Goal: Navigation & Orientation: Find specific page/section

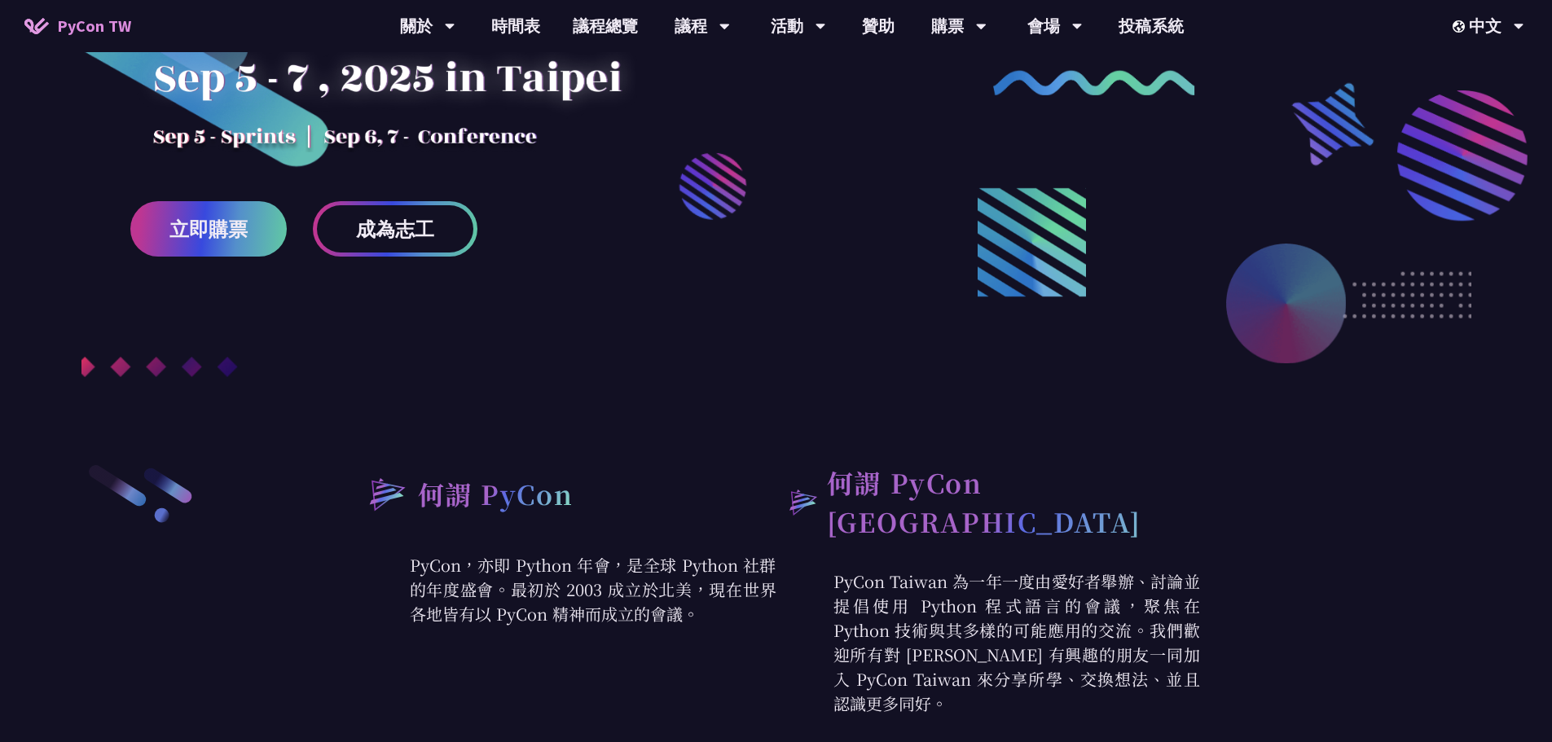
scroll to position [489, 0]
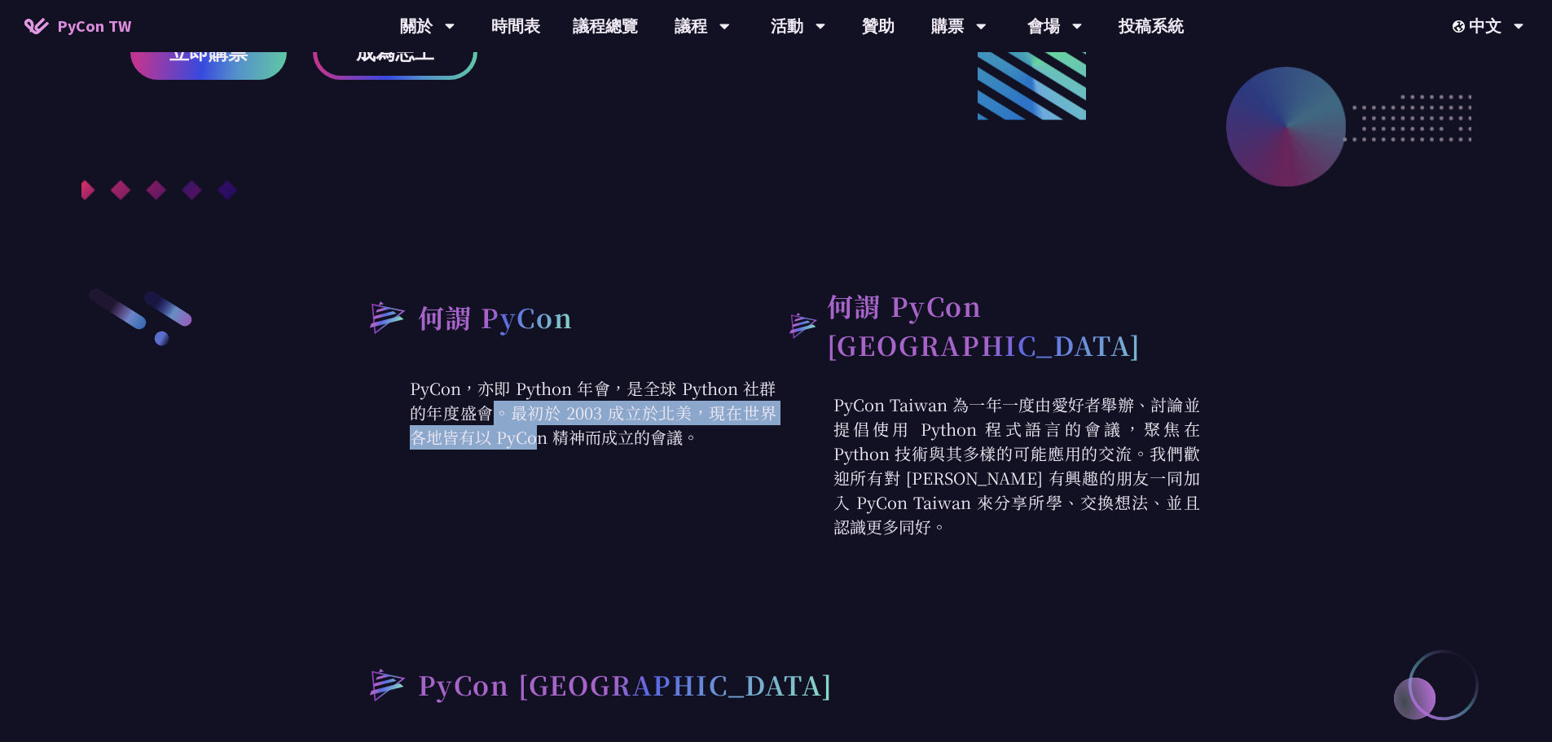
drag, startPoint x: 638, startPoint y: 394, endPoint x: 654, endPoint y: 414, distance: 26.1
click at [654, 414] on p "PyCon，亦即 Python 年會，是全球 Python 社群的年度盛會。最初於 2003 成立於北美，現在世界各地皆有以 PyCon 精神而成立的會議。" at bounding box center [565, 412] width 424 height 73
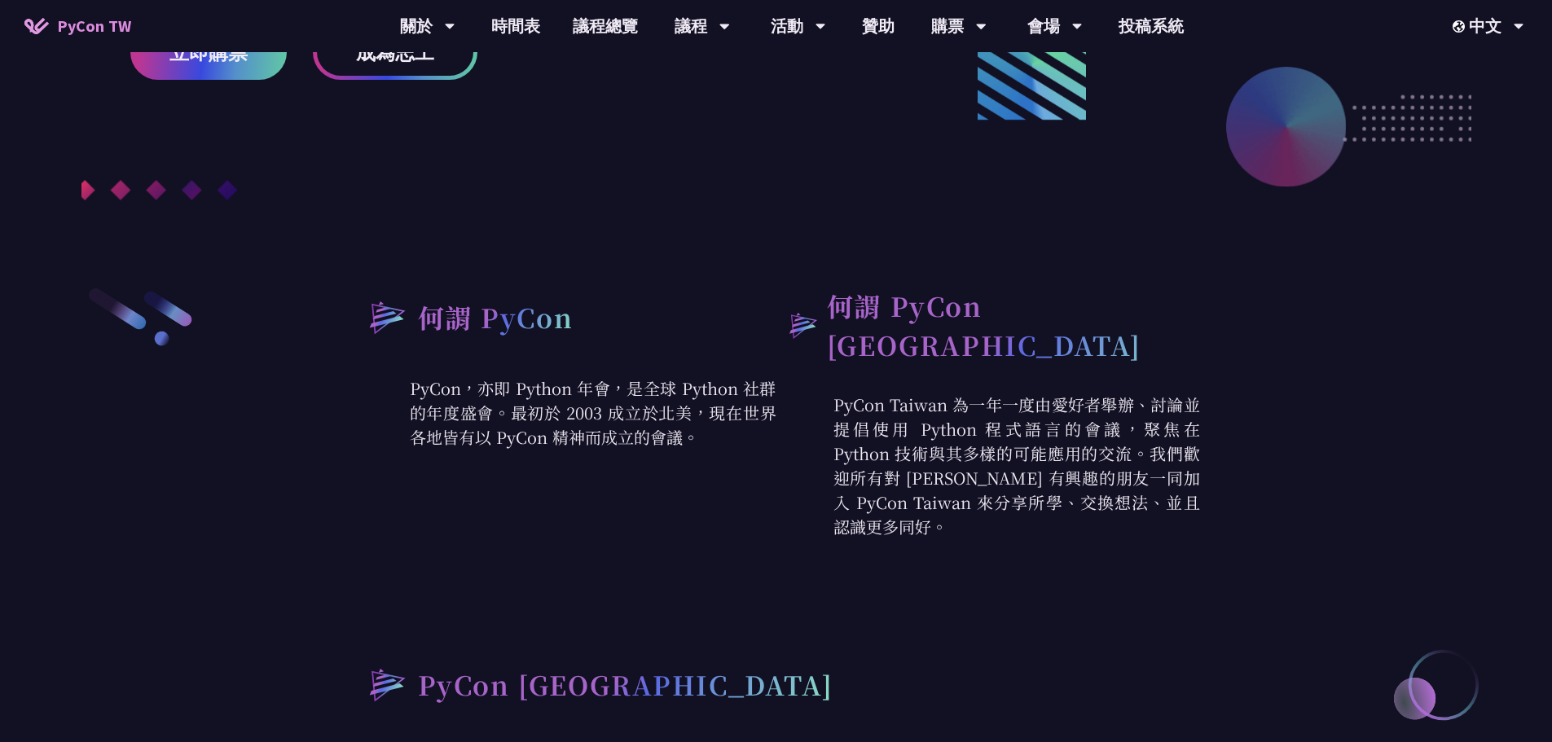
click at [677, 424] on p "PyCon，亦即 Python 年會，是全球 Python 社群的年度盛會。最初於 2003 成立於北美，現在世界各地皆有以 PyCon 精神而成立的會議。" at bounding box center [565, 412] width 424 height 73
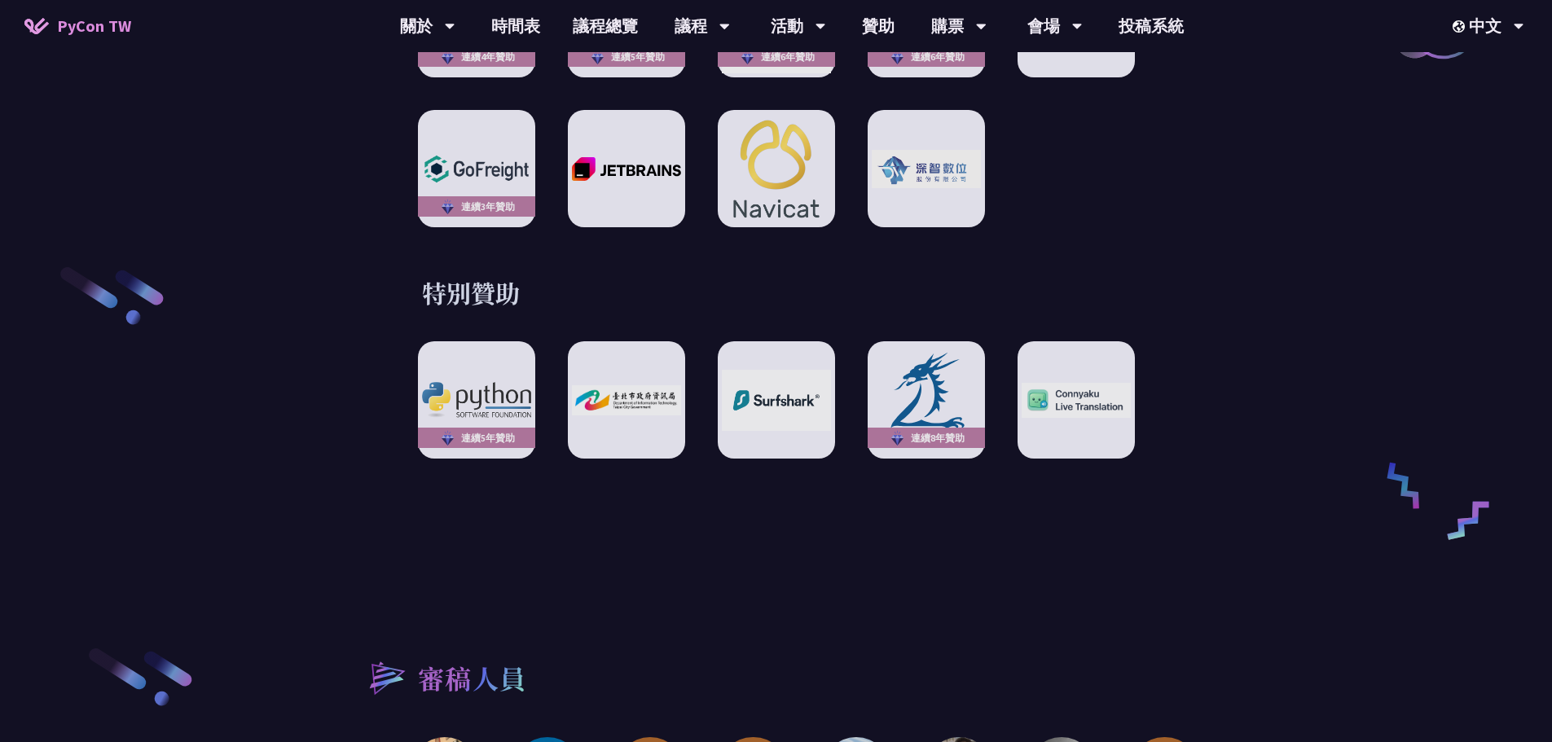
scroll to position [2852, 0]
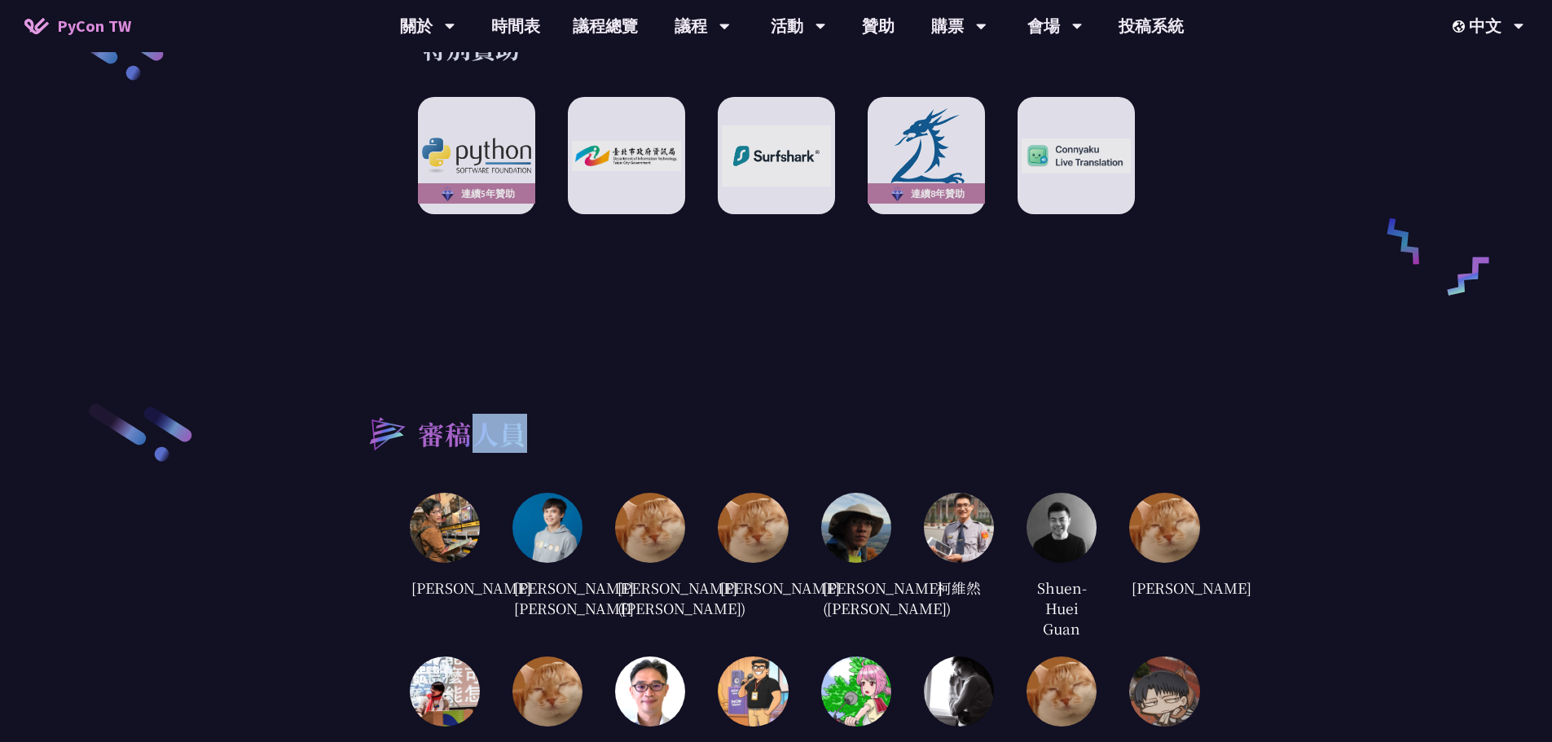
drag, startPoint x: 478, startPoint y: 425, endPoint x: 594, endPoint y: 425, distance: 115.7
click at [594, 425] on div "審稿人員" at bounding box center [776, 433] width 847 height 62
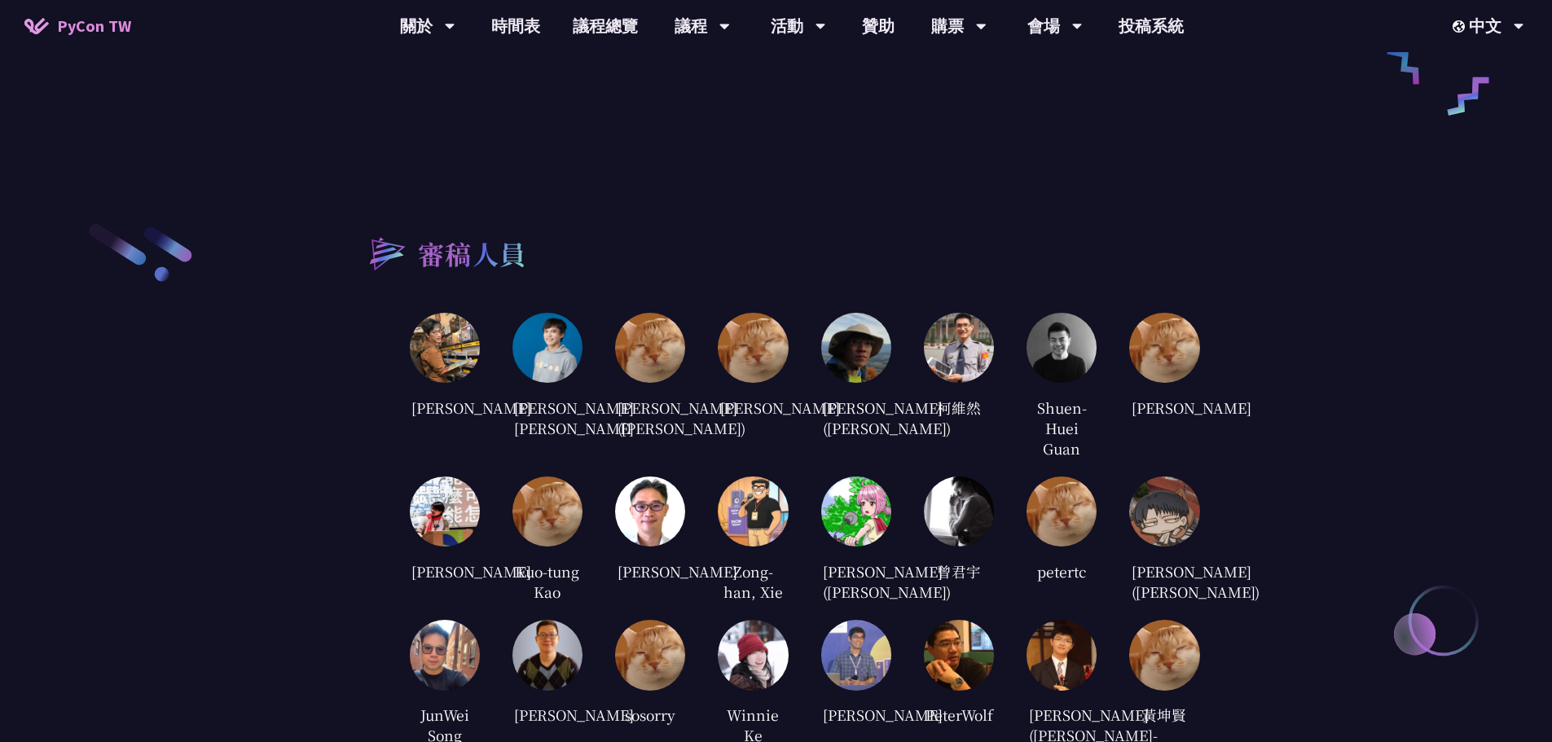
scroll to position [3097, 0]
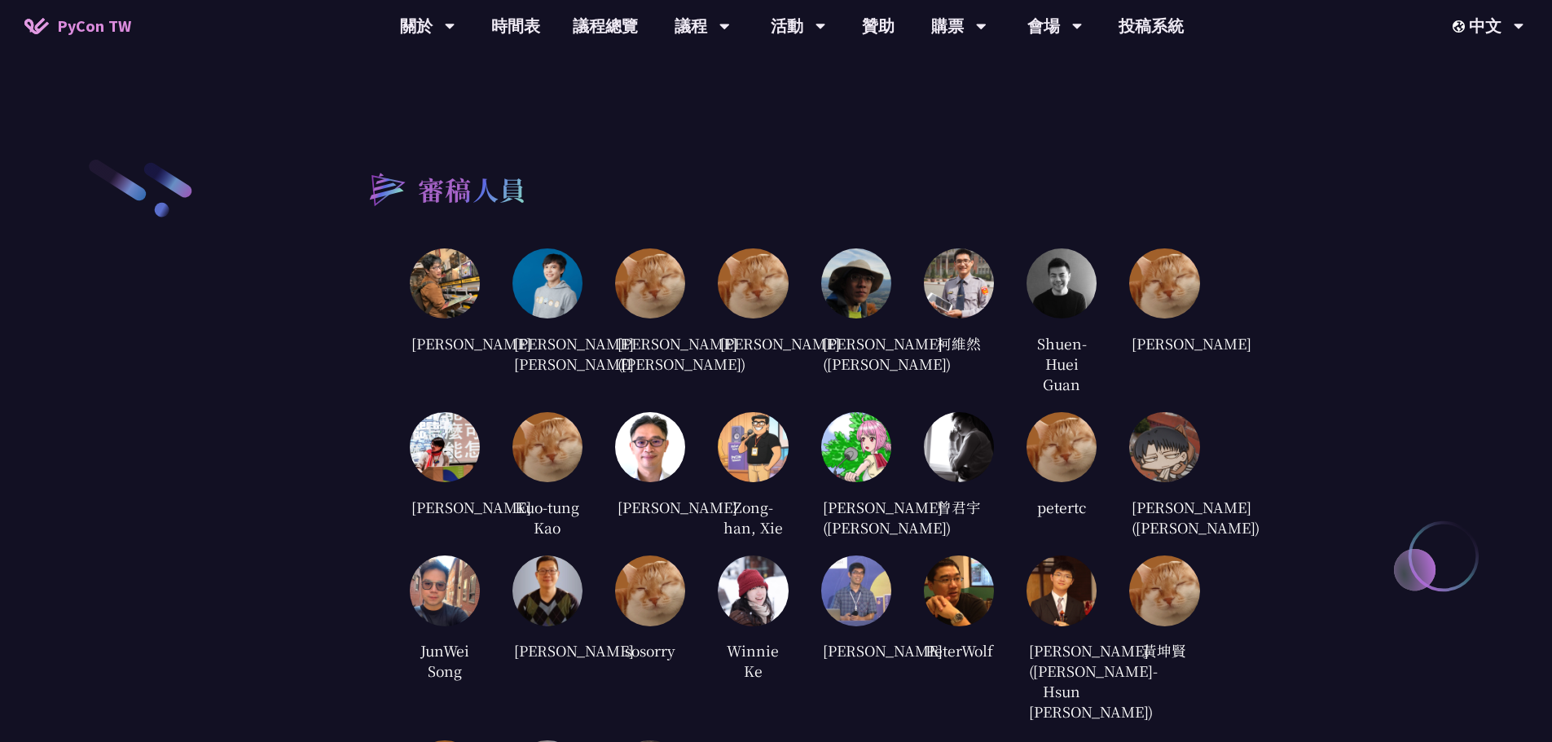
click at [658, 451] on img at bounding box center [650, 447] width 70 height 70
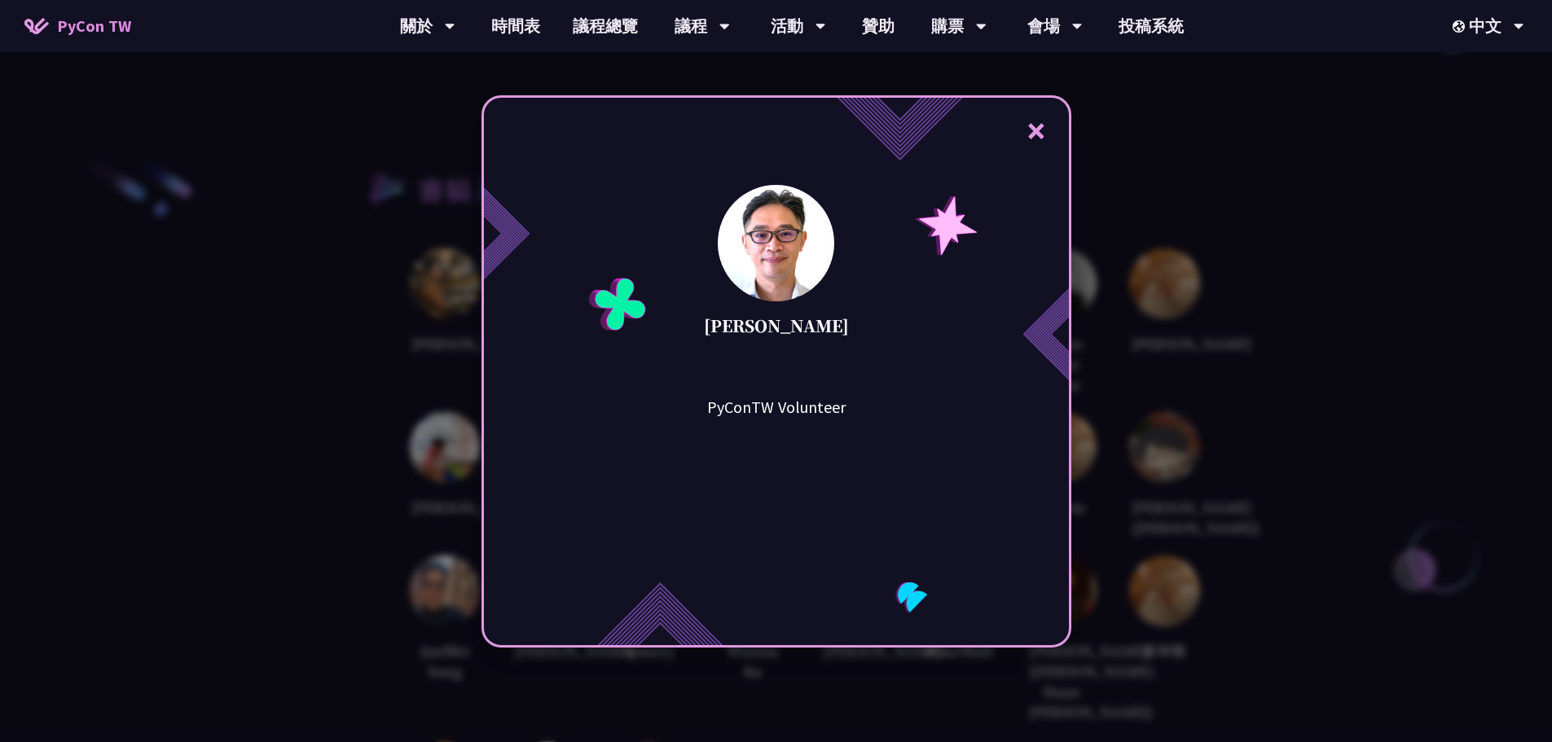
click at [396, 378] on div "× [PERSON_NAME] PyConTW Volunteer" at bounding box center [776, 371] width 1552 height 742
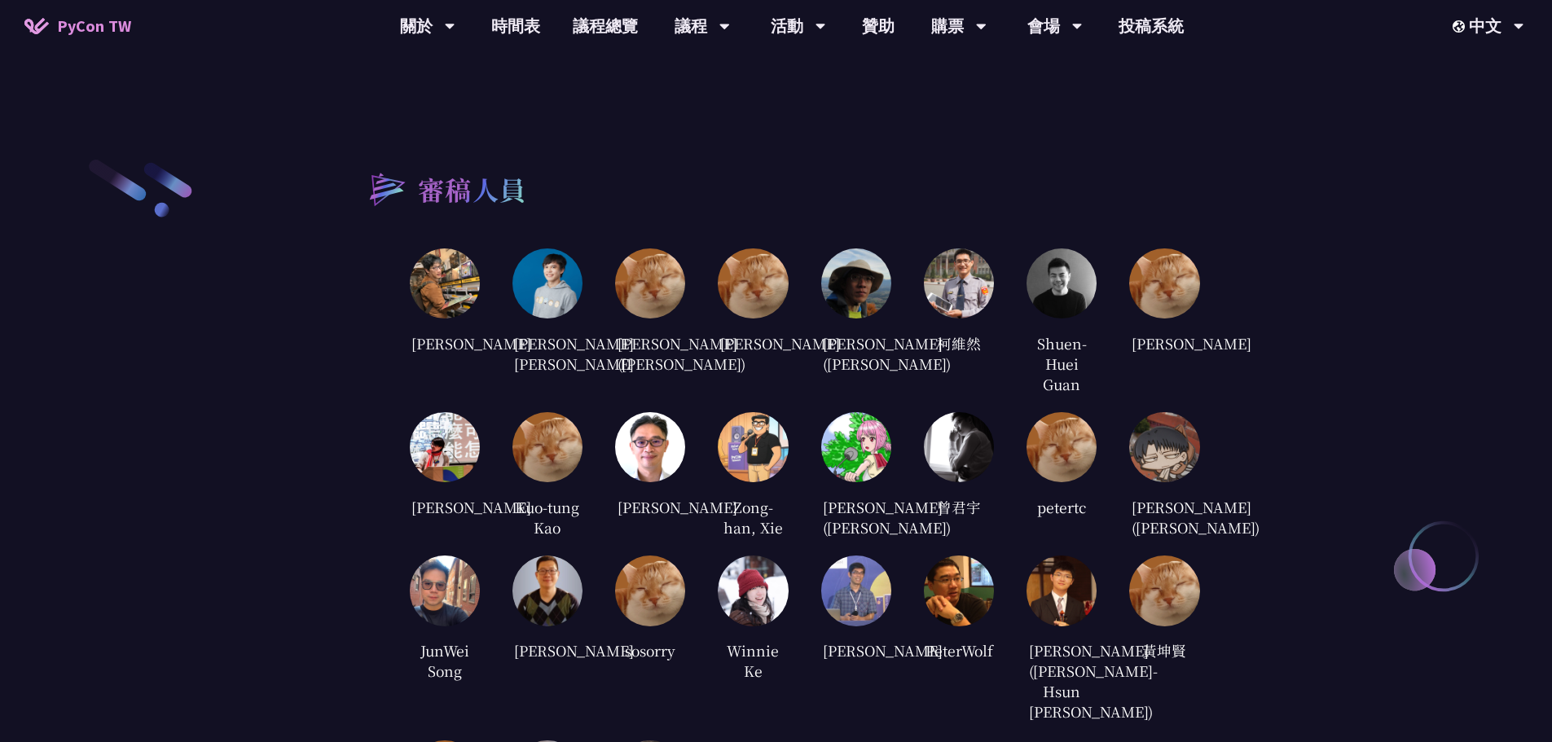
click at [438, 255] on img at bounding box center [445, 284] width 70 height 70
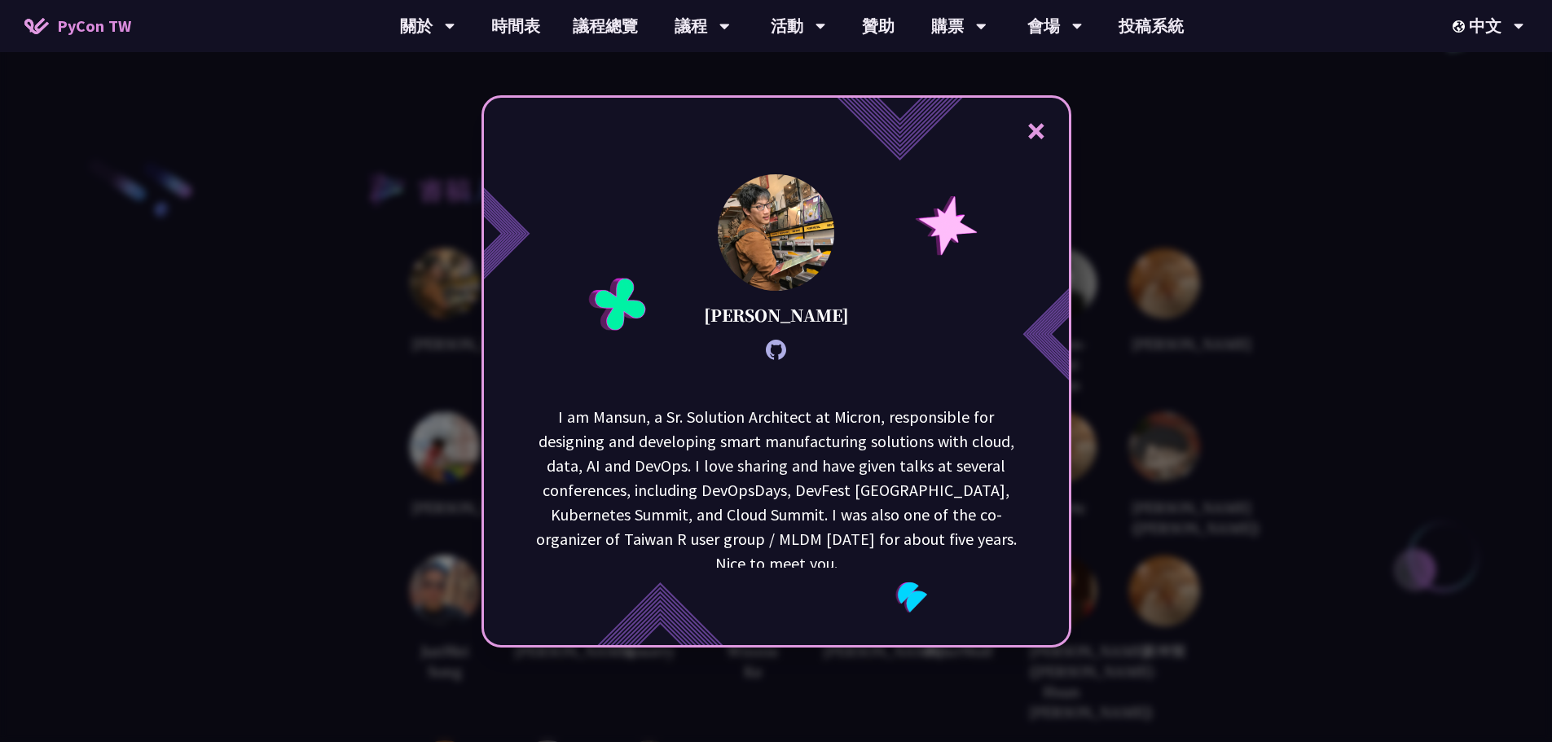
drag, startPoint x: 730, startPoint y: 313, endPoint x: 846, endPoint y: 312, distance: 115.7
click at [846, 312] on div "× [PERSON_NAME] I am [GEOGRAPHIC_DATA], a Sr. Solution Architect at Micron, res…" at bounding box center [777, 371] width 590 height 553
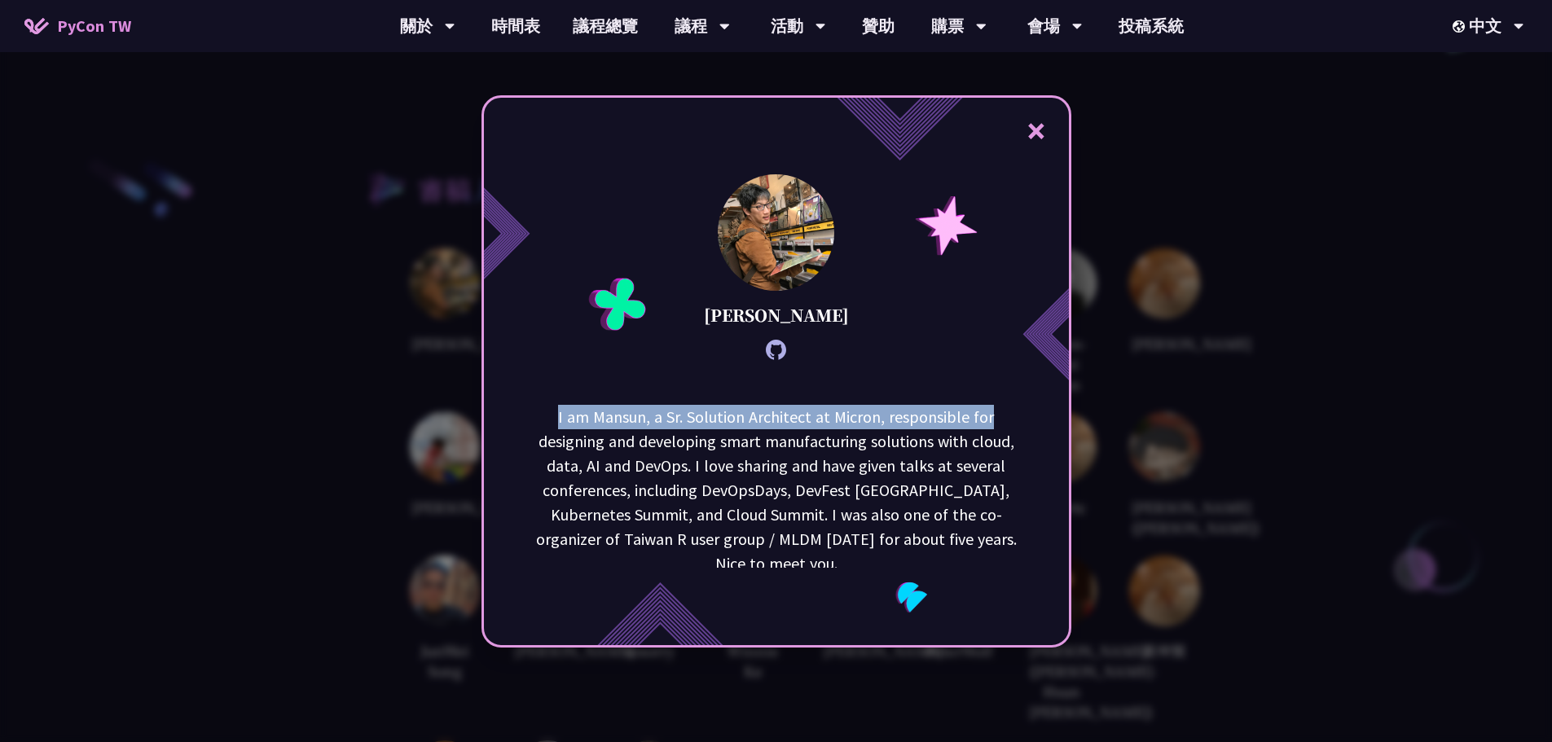
drag, startPoint x: 548, startPoint y: 421, endPoint x: 1020, endPoint y: 418, distance: 471.8
click at [1020, 418] on p "I am Mansun, a Sr. Solution Architect at Micron, responsible for designing and …" at bounding box center [776, 490] width 492 height 171
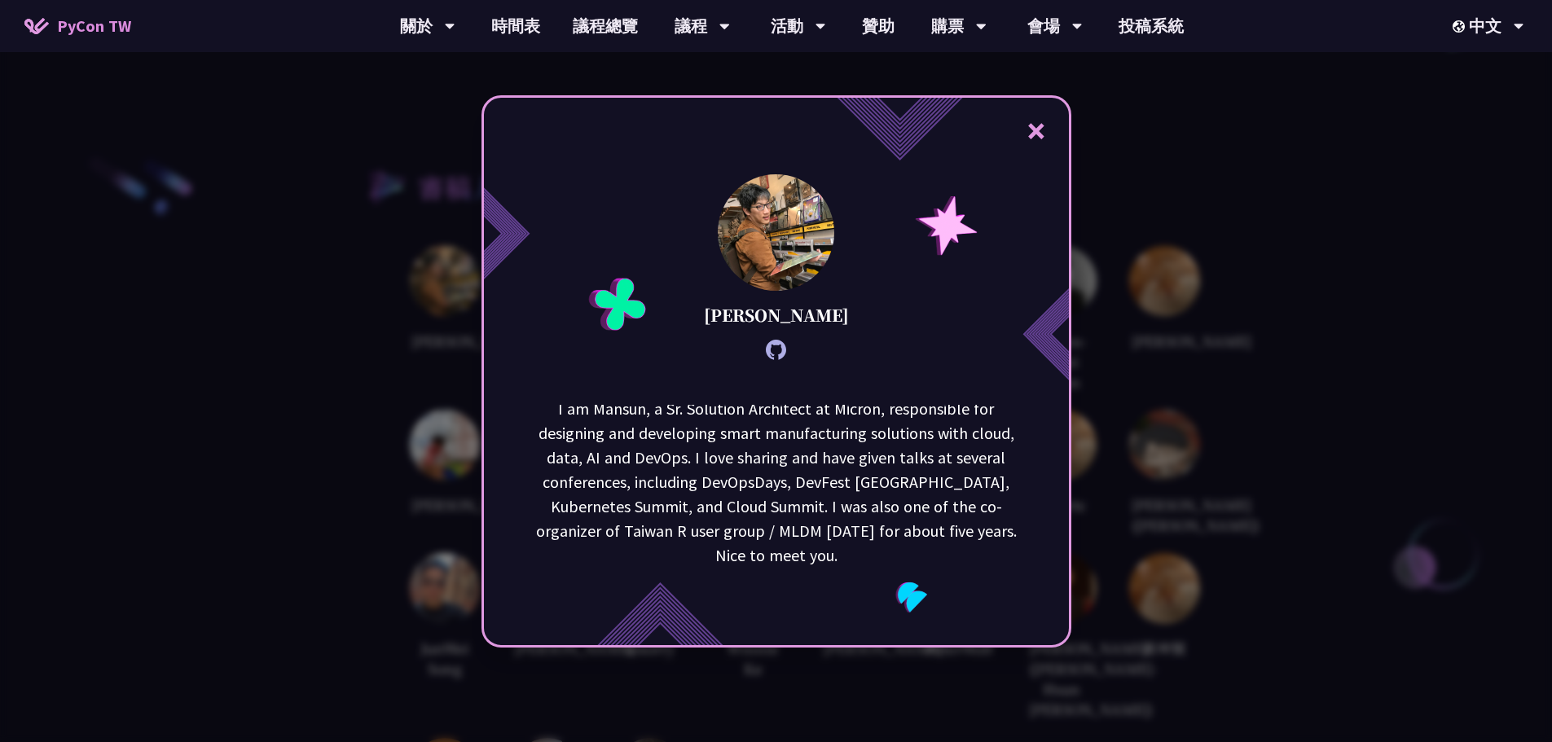
scroll to position [3178, 0]
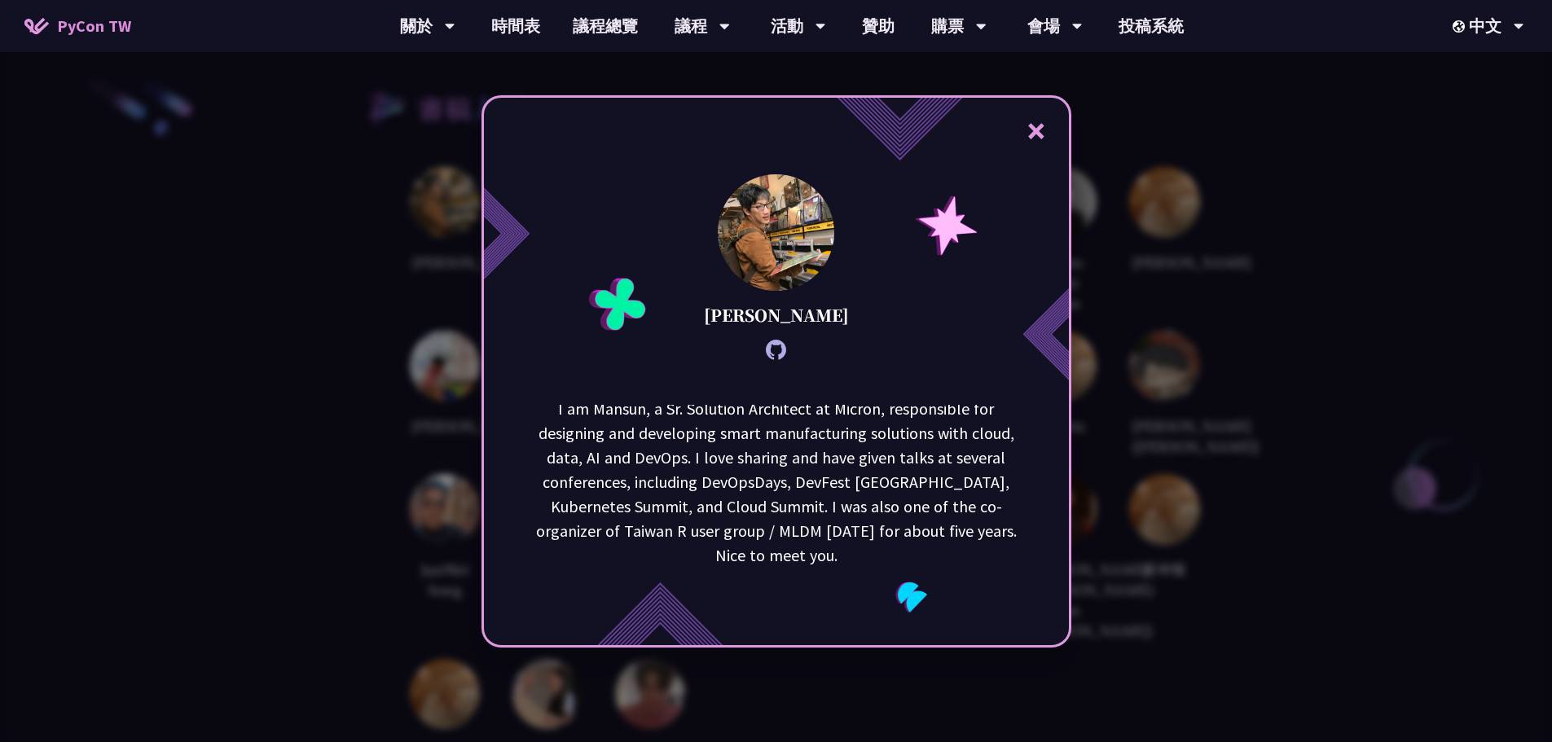
click at [1207, 417] on div "× [PERSON_NAME] I am [GEOGRAPHIC_DATA], a Sr. Solution Architect at Micron, res…" at bounding box center [776, 371] width 1552 height 742
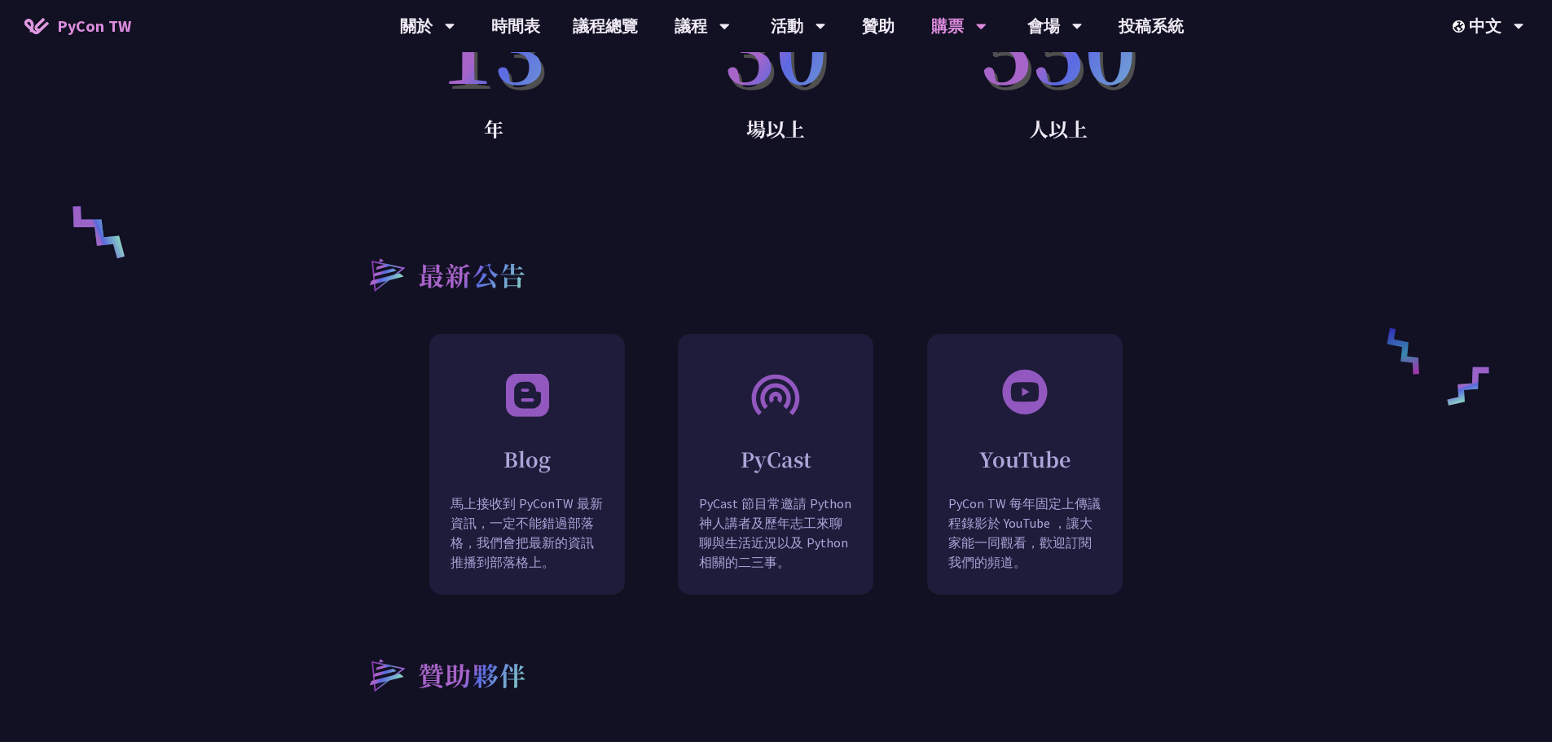
scroll to position [1061, 0]
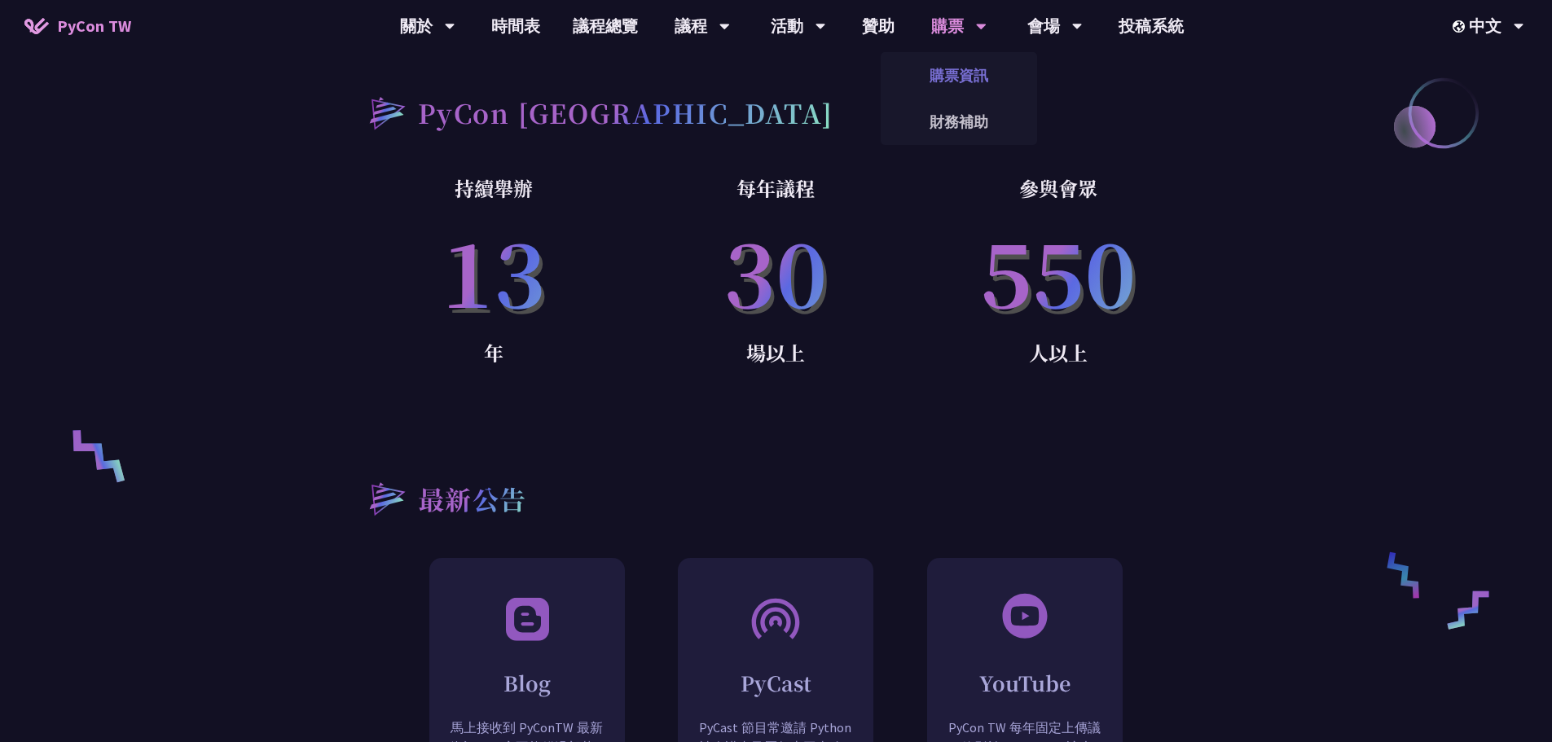
click at [969, 77] on link "購票資訊" at bounding box center [959, 75] width 156 height 38
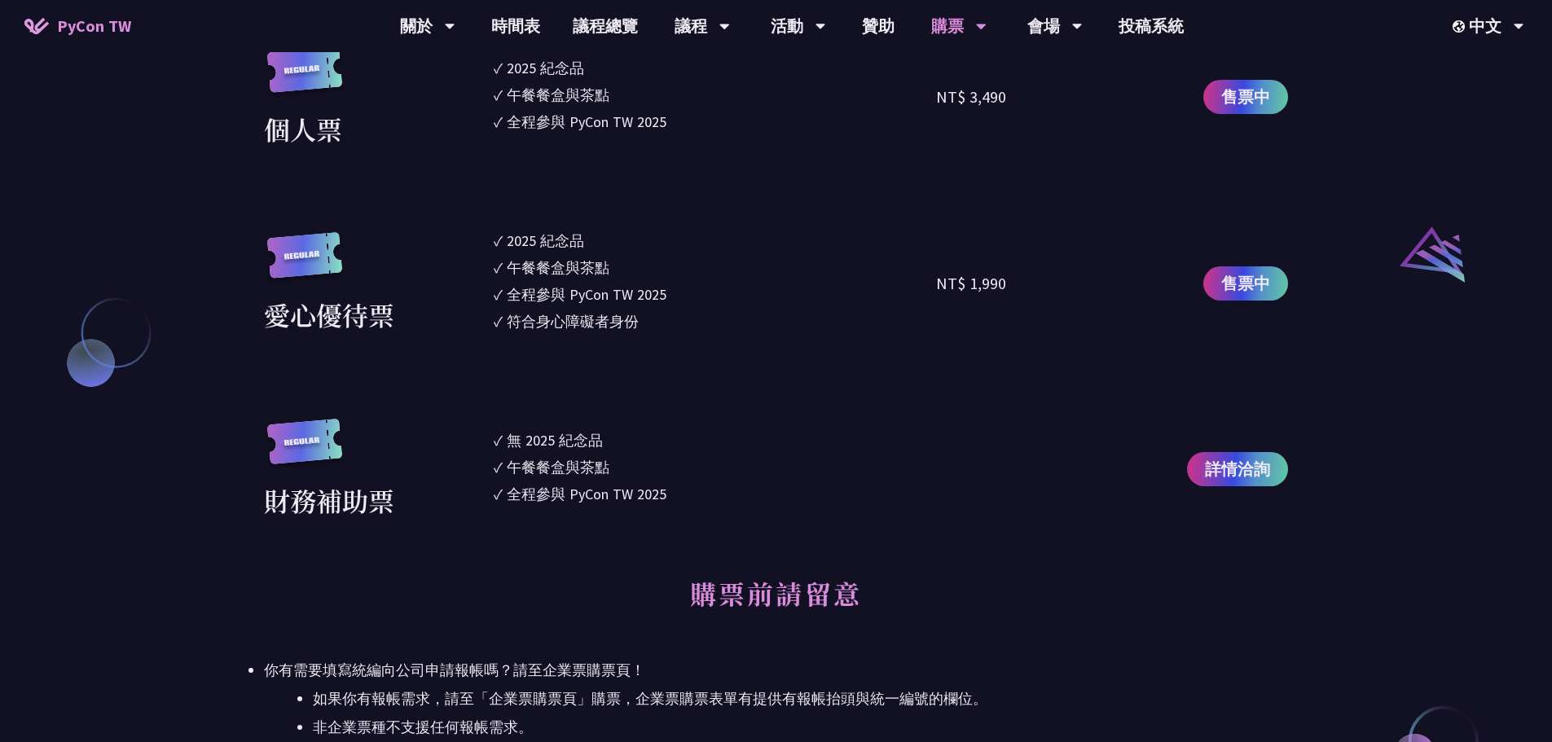
scroll to position [1711, 0]
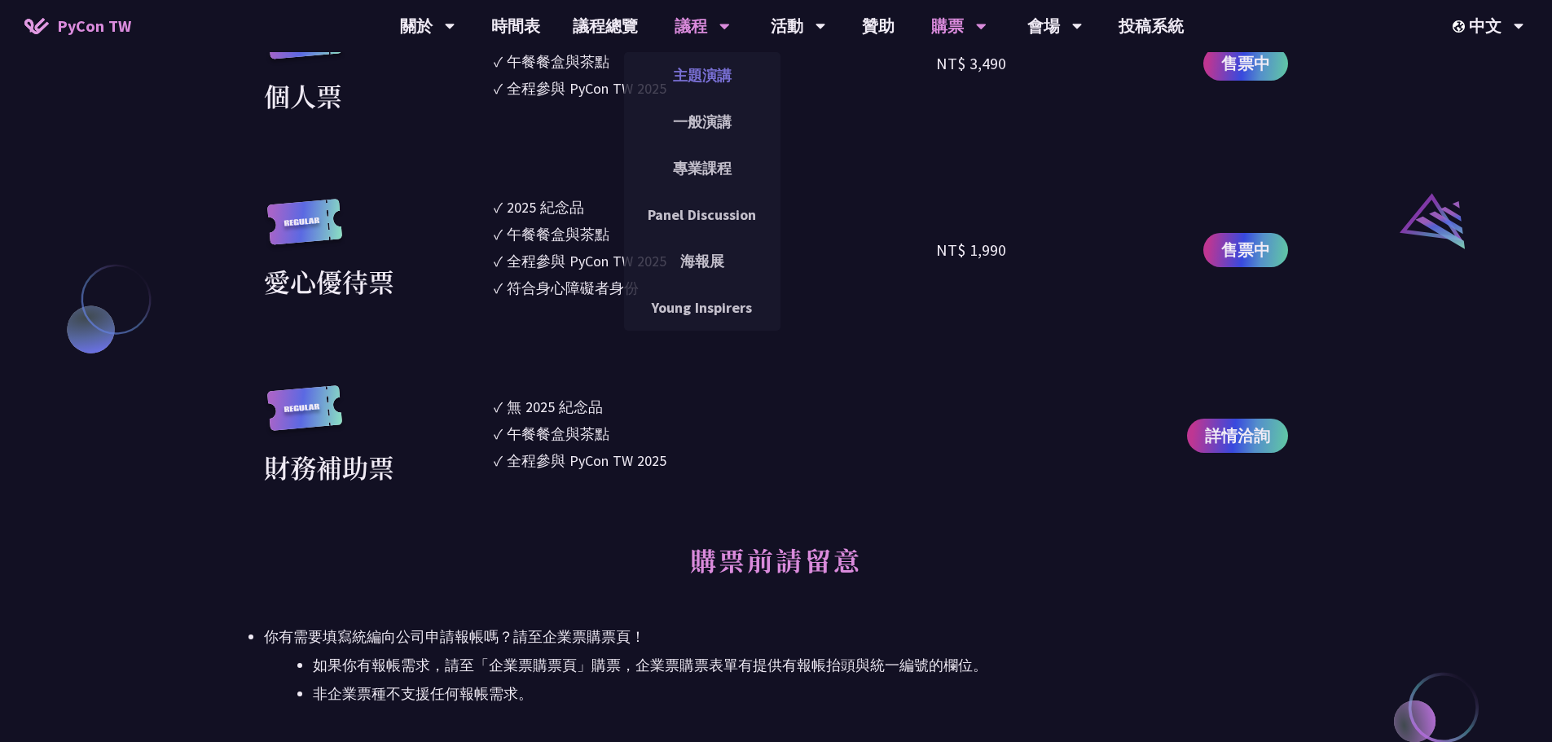
click at [730, 80] on link "主題演講" at bounding box center [702, 75] width 156 height 38
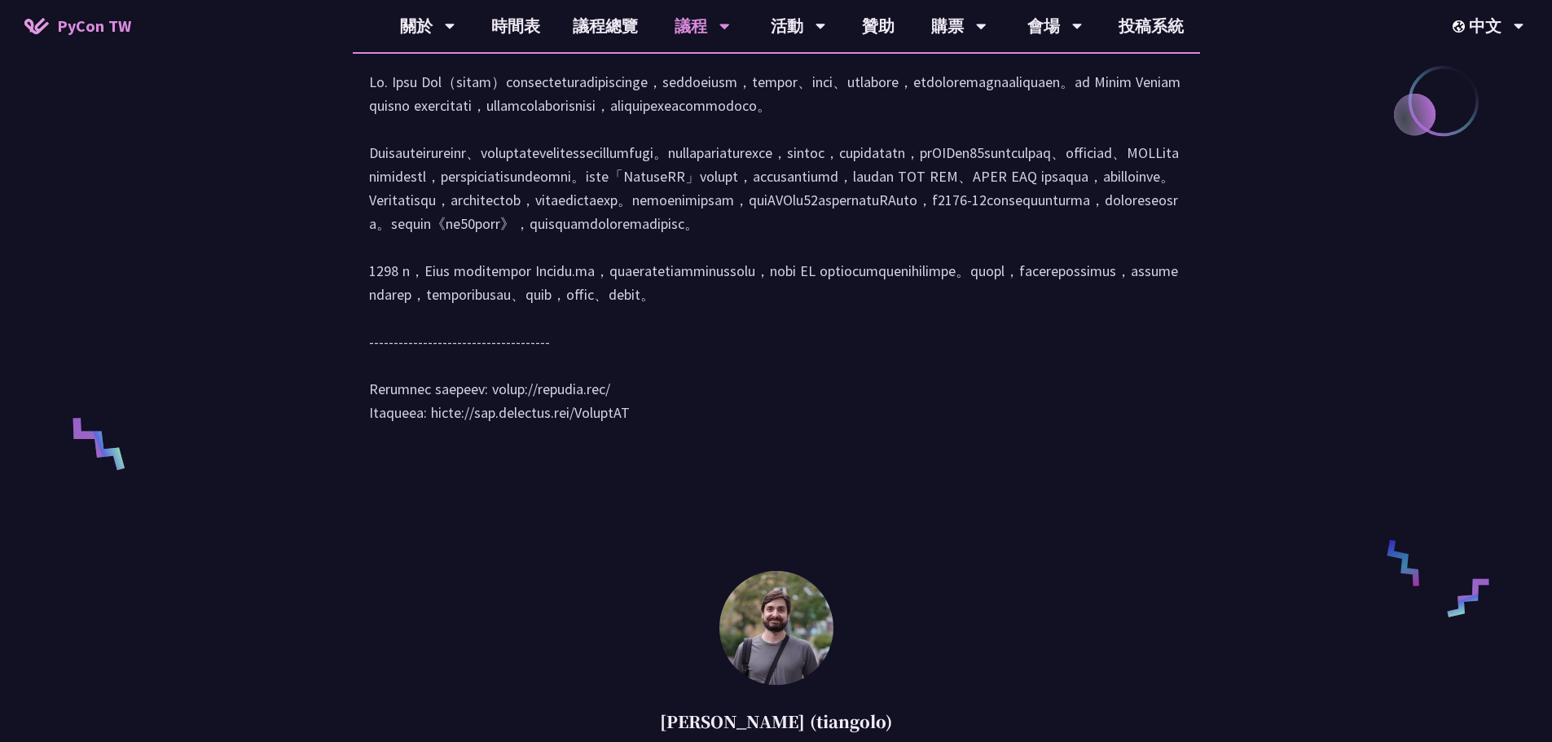
scroll to position [815, 0]
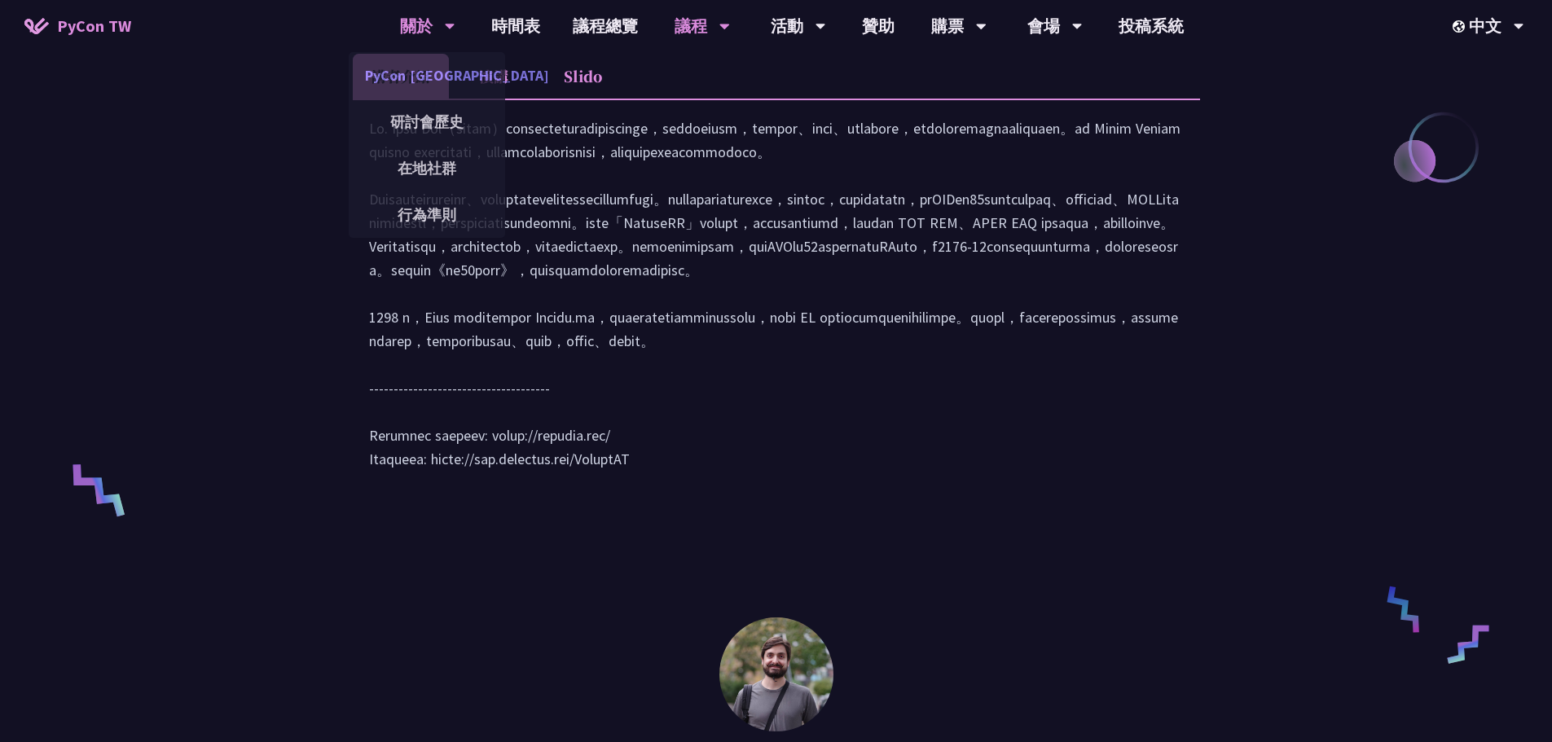
click at [475, 77] on link "PyCon [GEOGRAPHIC_DATA]" at bounding box center [427, 75] width 156 height 38
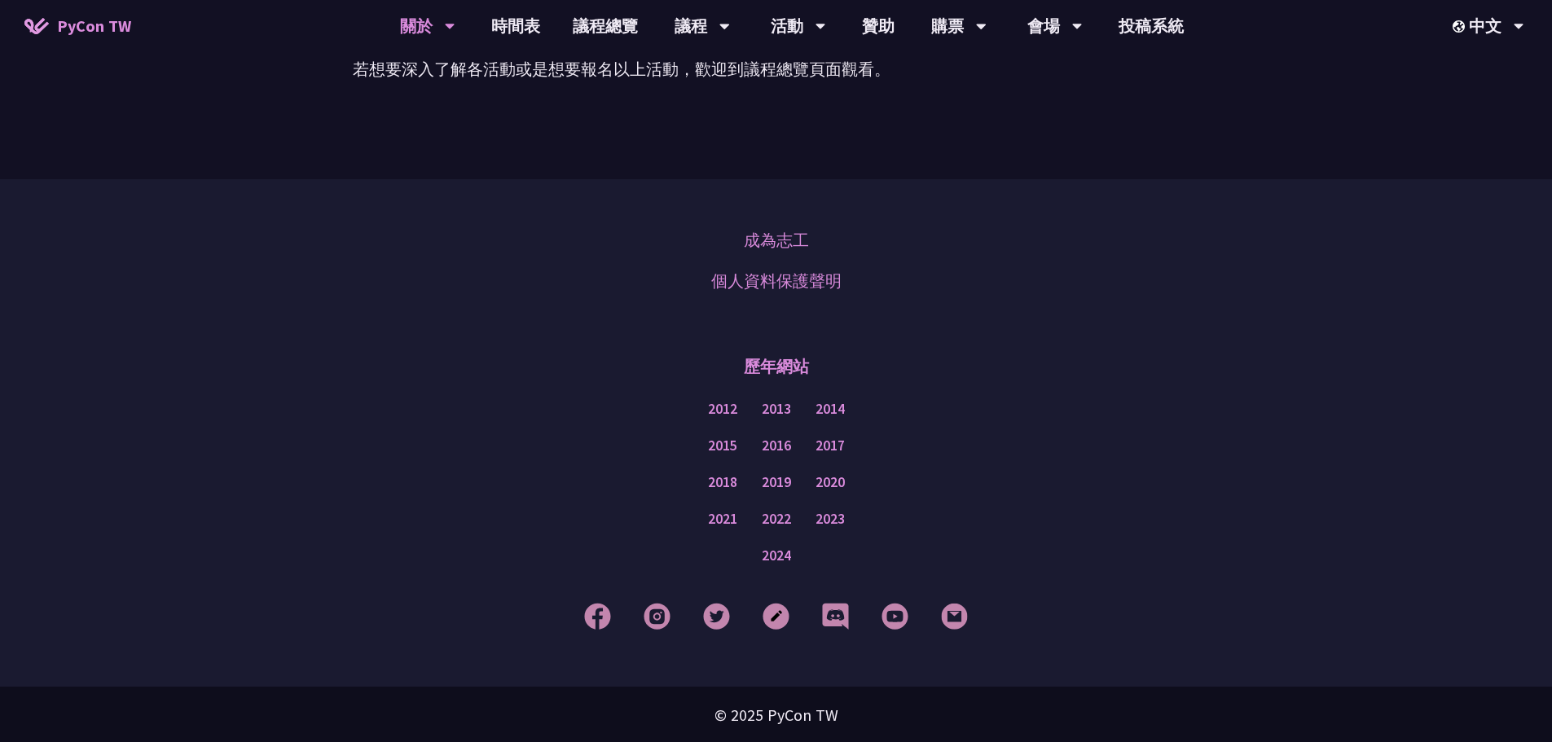
scroll to position [1284, 0]
click at [798, 234] on link "成為志工" at bounding box center [776, 239] width 65 height 24
